Goal: Communication & Community: Answer question/provide support

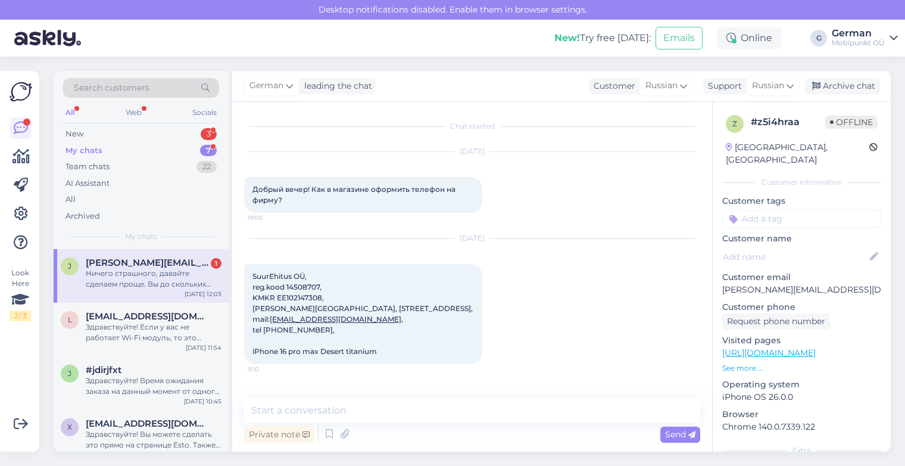
scroll to position [576, 0]
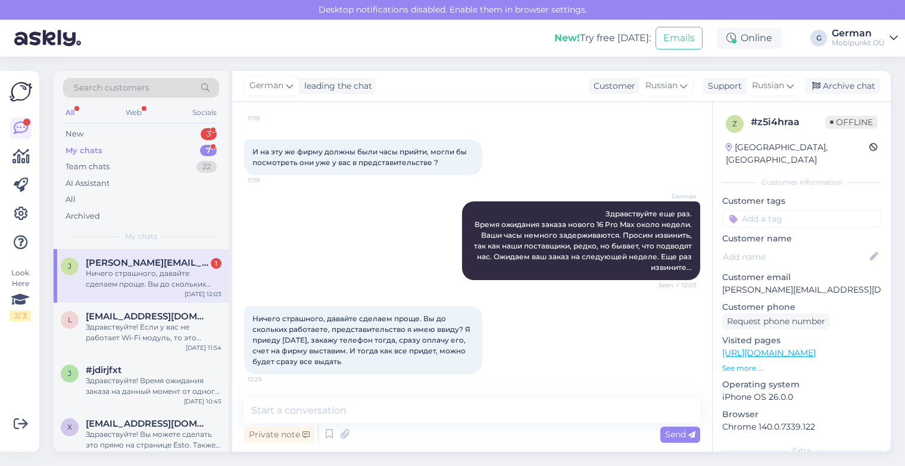
click at [129, 292] on div "[PERSON_NAME] [PERSON_NAME][EMAIL_ADDRESS][DOMAIN_NAME] 1 Ничего страшного, дав…" at bounding box center [141, 276] width 175 height 54
click at [291, 412] on textarea at bounding box center [472, 410] width 456 height 25
type textarea "J"
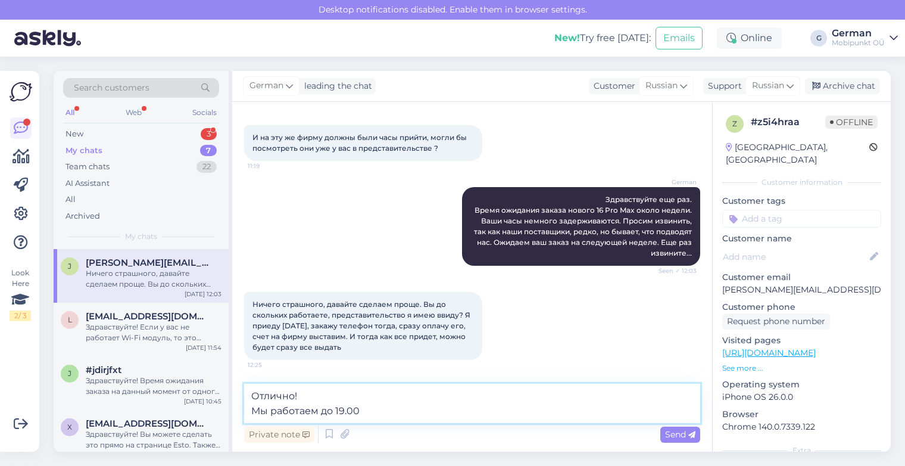
click at [258, 412] on textarea "Отлично! Мы работаем до 19.00" at bounding box center [472, 402] width 456 height 39
click at [480, 411] on textarea "Отлично! По рабочим дням мы работаем до 19.00" at bounding box center [472, 402] width 456 height 39
type textarea "Отлично! По рабочим дням мы работаем до 19.00. Приезжайте."
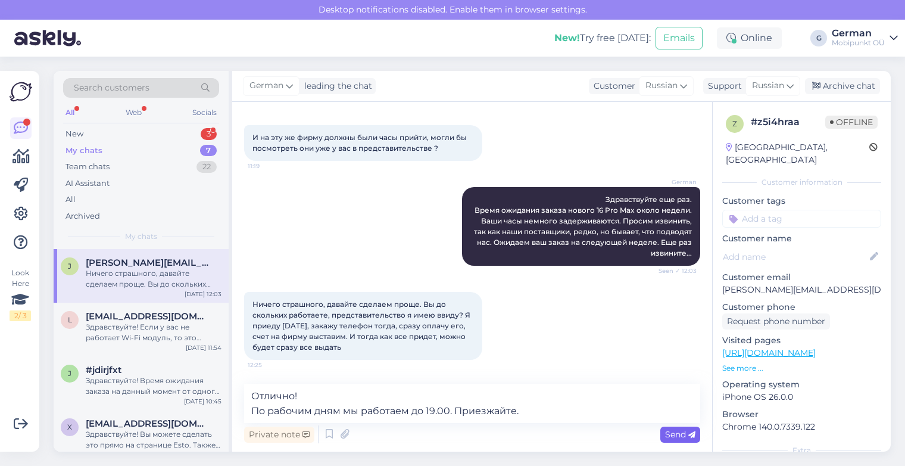
click at [691, 438] on icon at bounding box center [691, 434] width 7 height 7
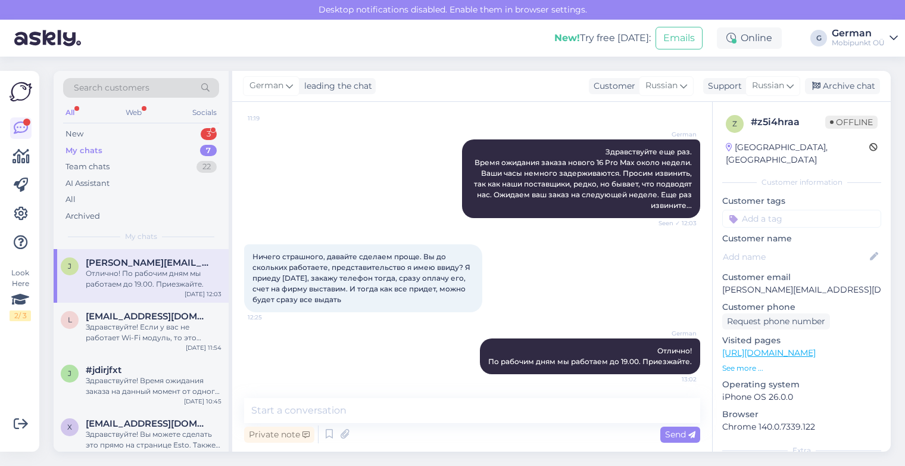
click at [92, 151] on div "My chats" at bounding box center [83, 151] width 37 height 12
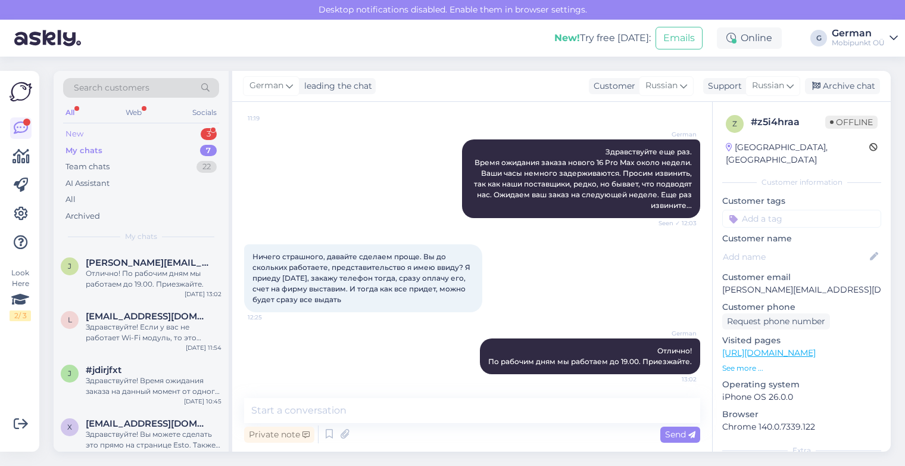
click at [77, 135] on div "New" at bounding box center [74, 134] width 18 height 12
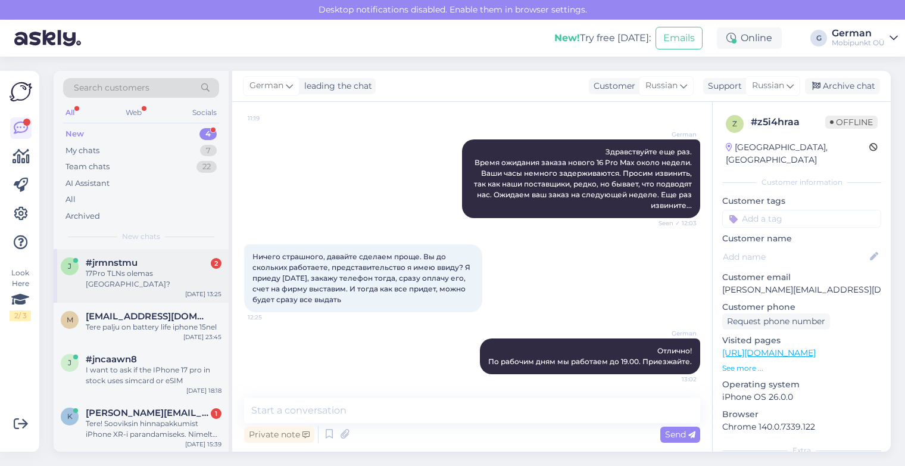
click at [167, 266] on div "#jrmnstmu 2" at bounding box center [154, 262] width 136 height 11
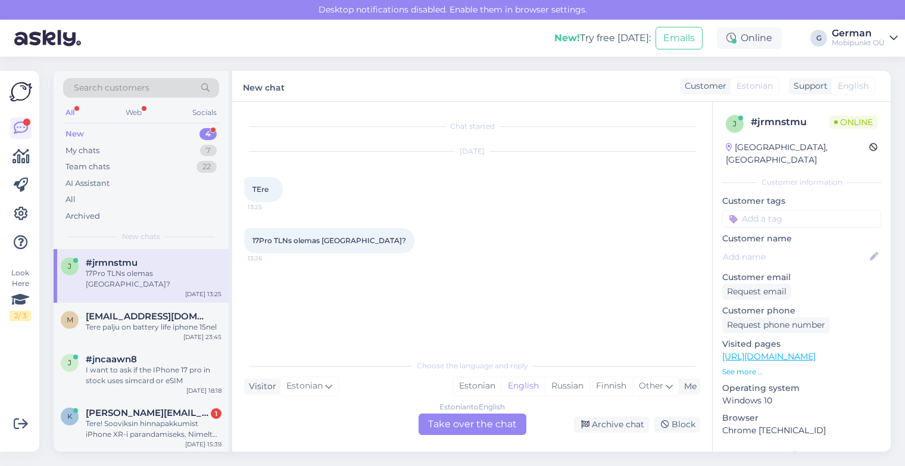
click at [84, 128] on div "New 4" at bounding box center [141, 134] width 156 height 17
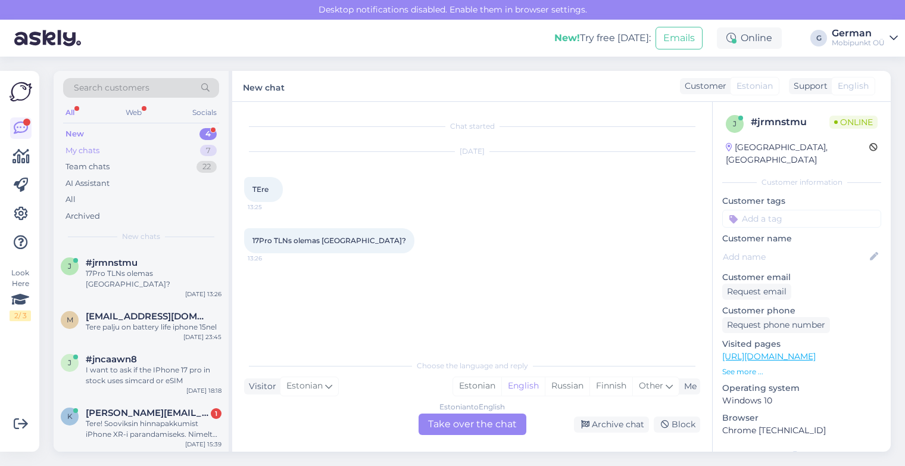
click at [79, 148] on div "My chats" at bounding box center [82, 151] width 34 height 12
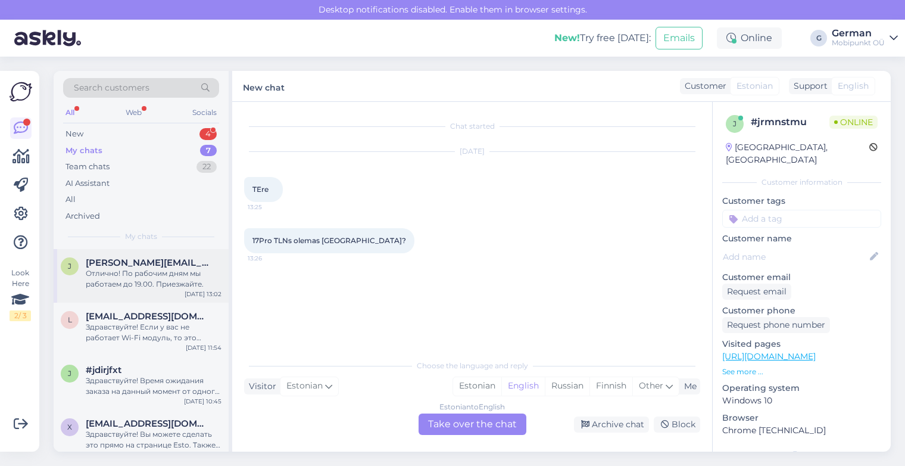
click at [152, 285] on div "Отлично! По рабочим дням мы работаем до 19.00. Приезжайте." at bounding box center [154, 278] width 136 height 21
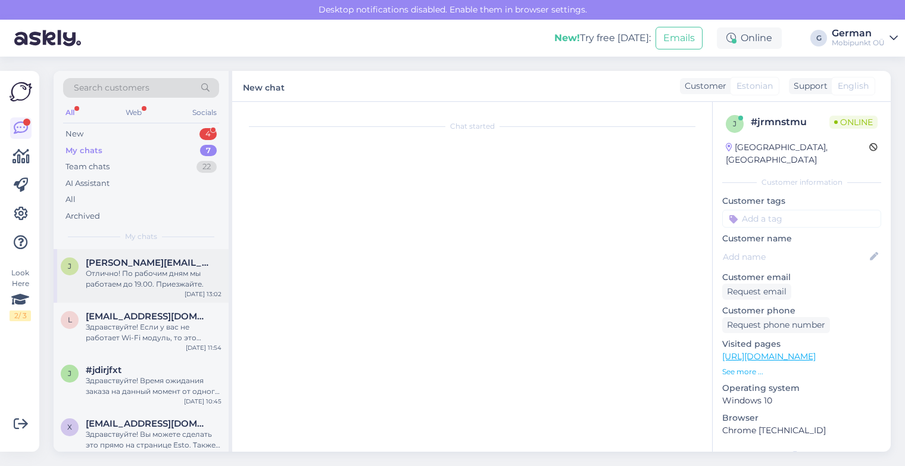
scroll to position [638, 0]
